Goal: Book appointment/travel/reservation

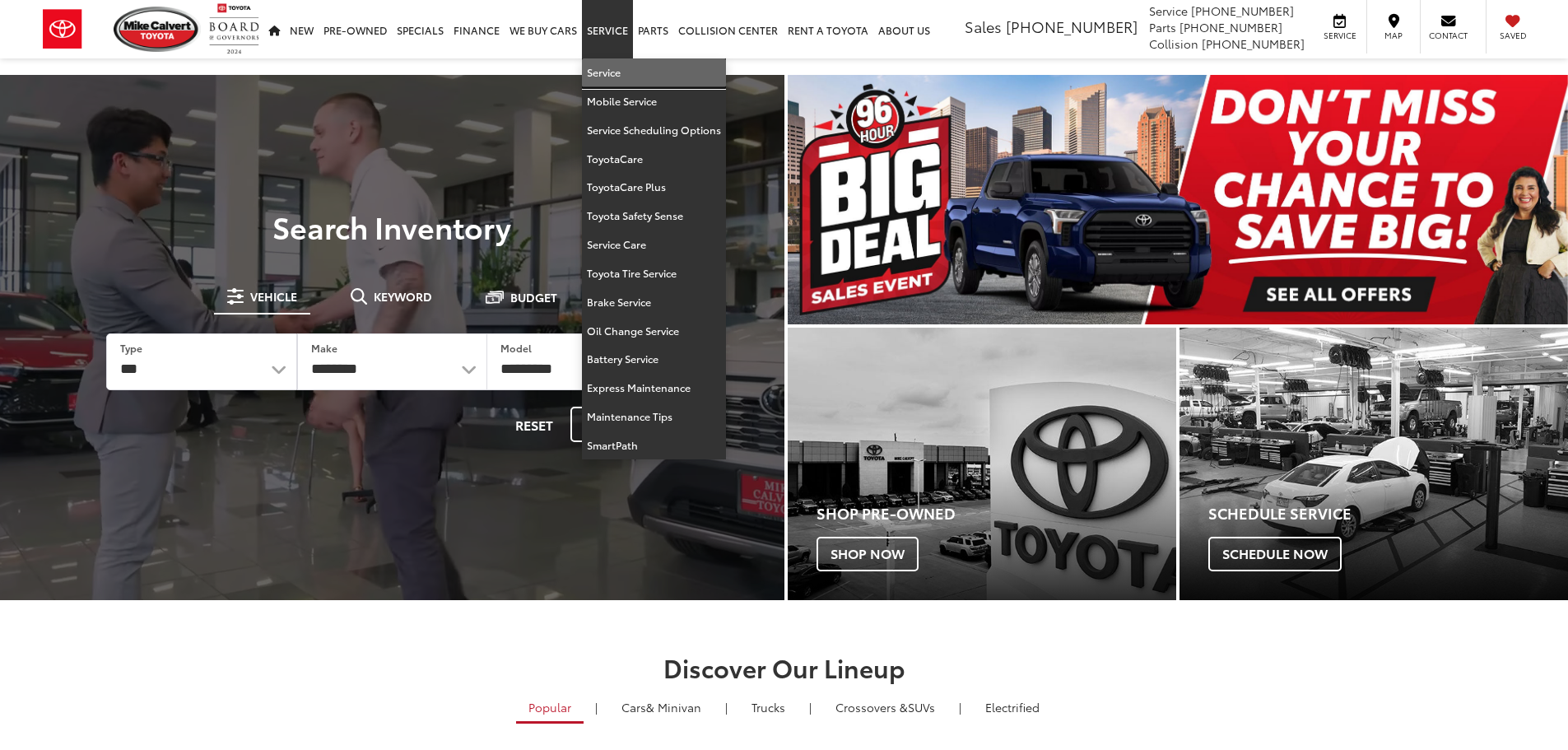
click at [605, 64] on link "Service" at bounding box center [653, 73] width 144 height 29
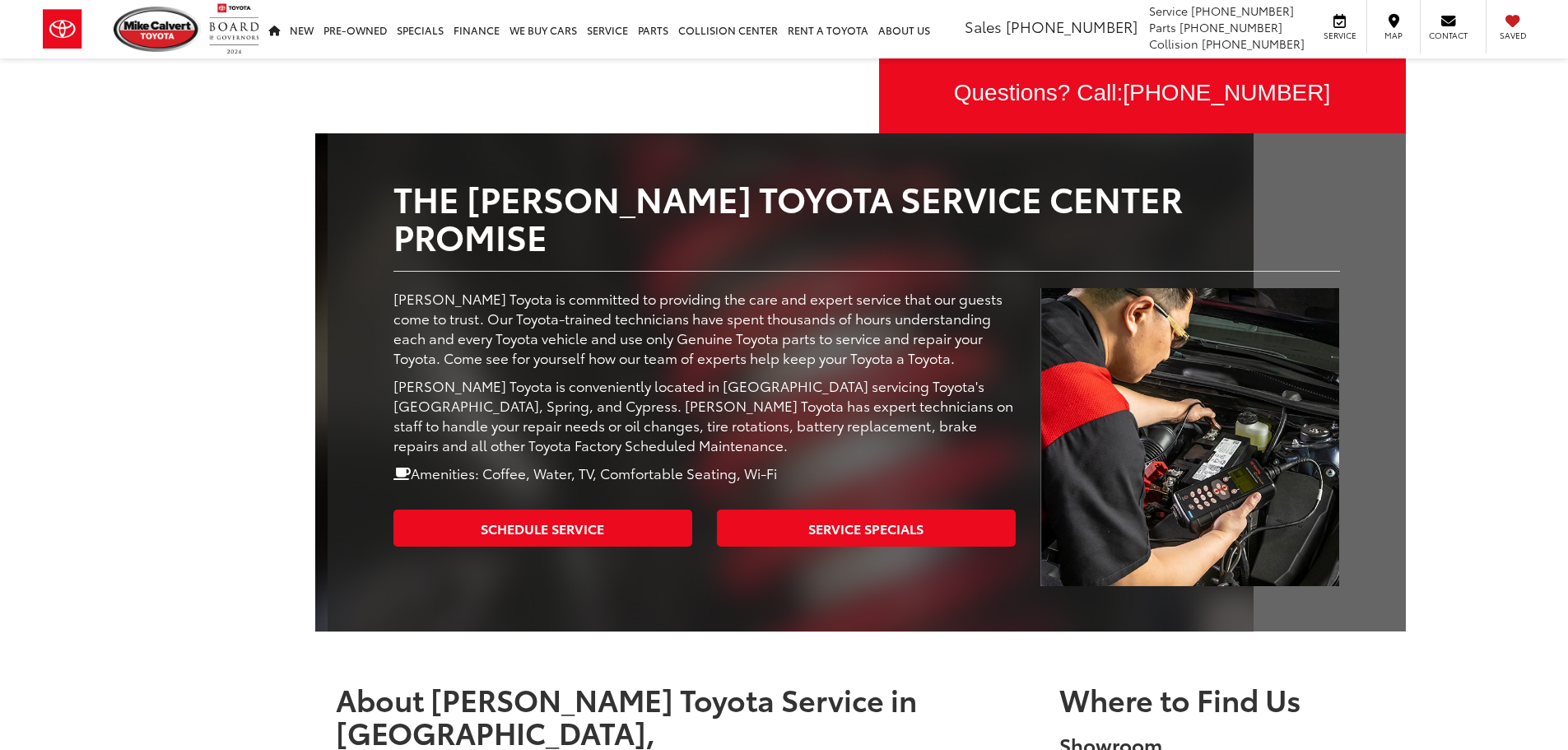
scroll to position [152, 0]
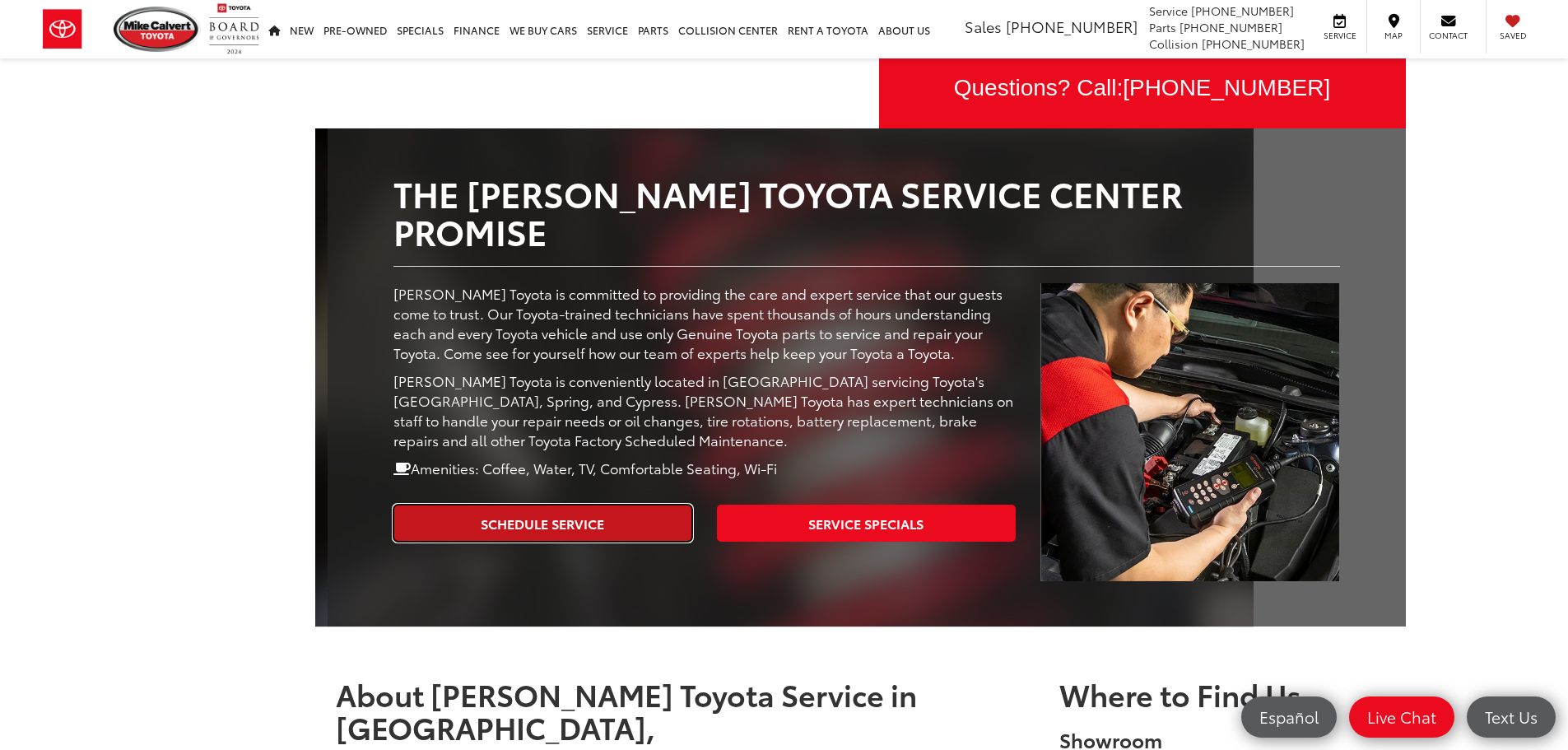
click at [567, 505] on link "Schedule Service" at bounding box center [542, 523] width 299 height 37
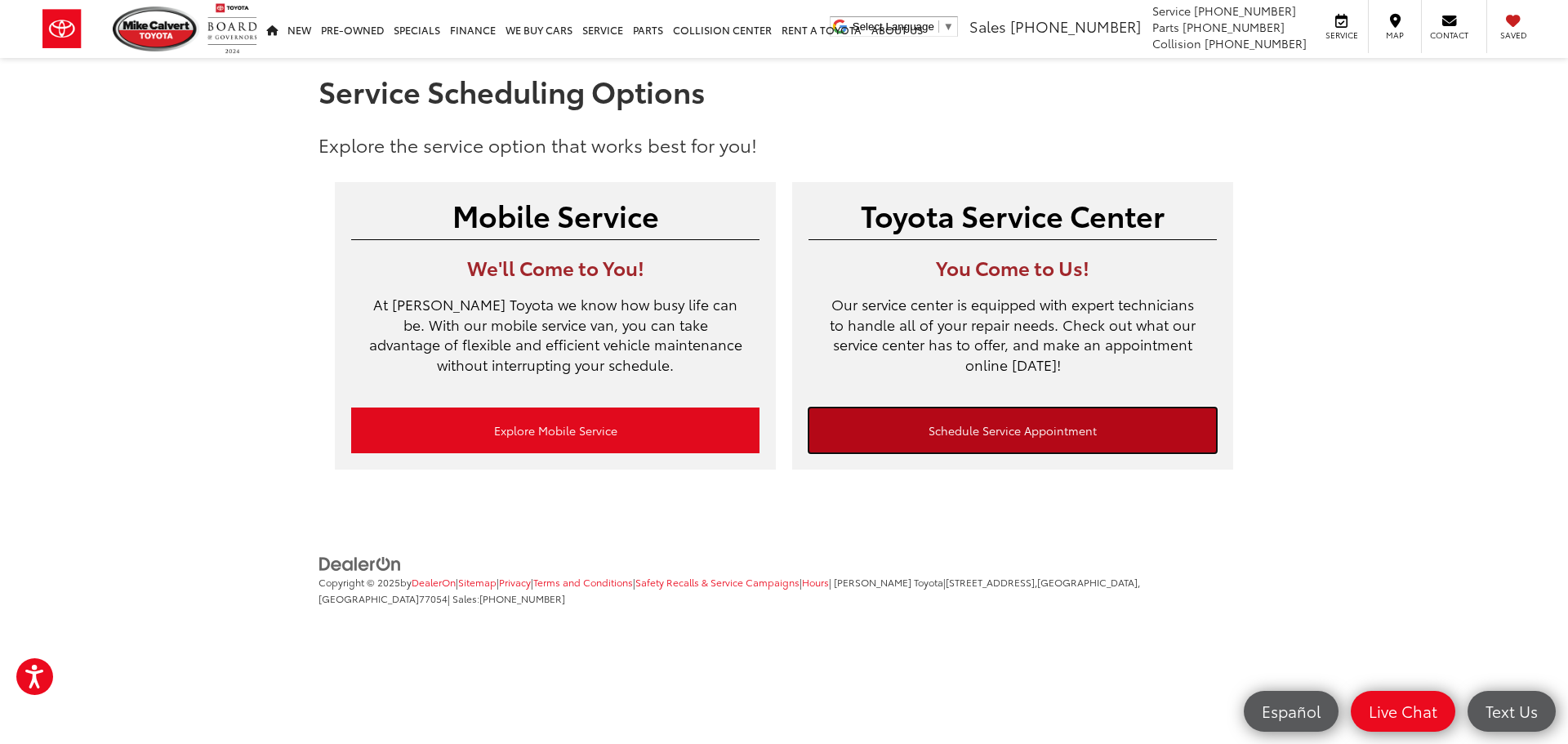
click at [864, 440] on link "Schedule Service Appointment" at bounding box center [1012, 431] width 408 height 46
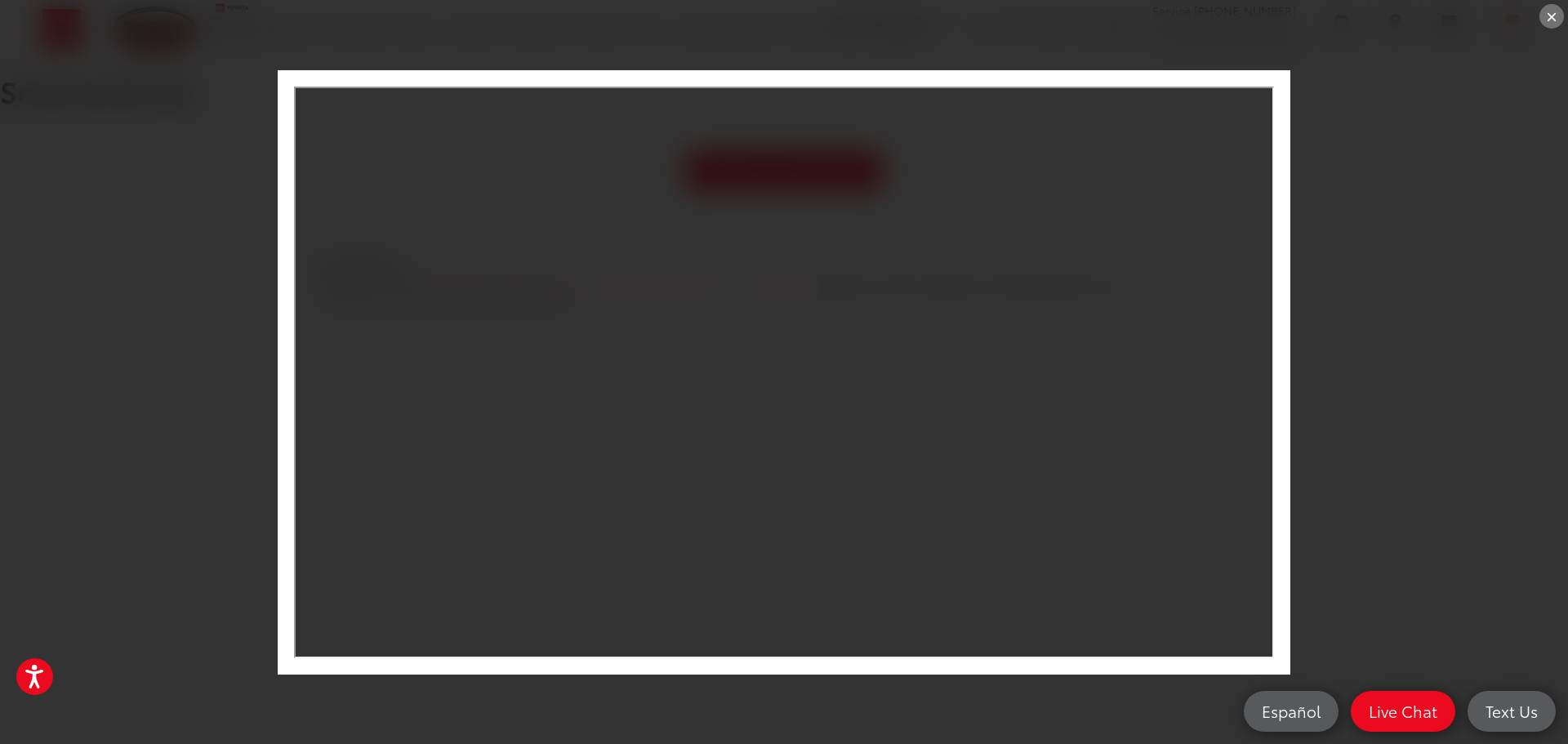
click at [1374, 349] on div "×" at bounding box center [784, 372] width 1568 height 744
click at [1552, 17] on div "×" at bounding box center [1551, 16] width 24 height 24
